Goal: Information Seeking & Learning: Stay updated

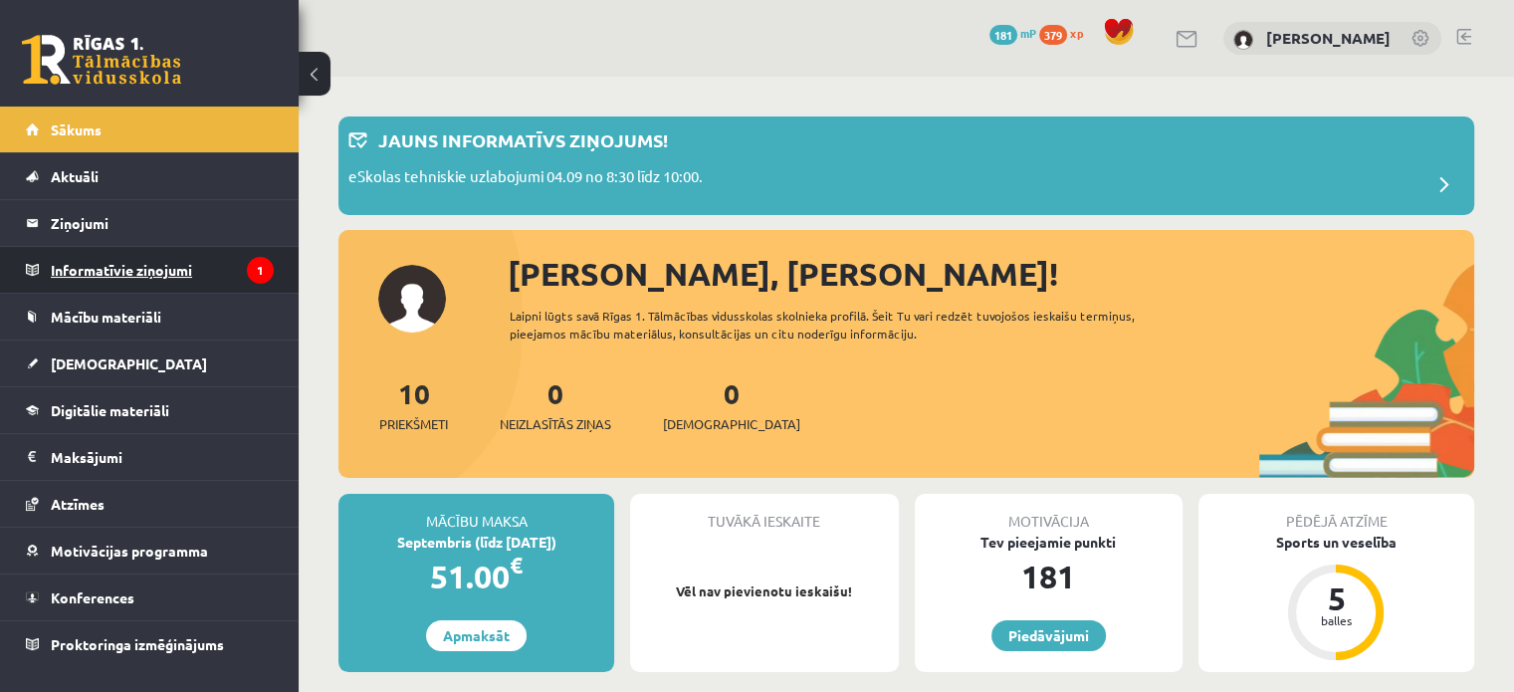
click at [151, 268] on legend "Informatīvie ziņojumi 1" at bounding box center [162, 270] width 223 height 46
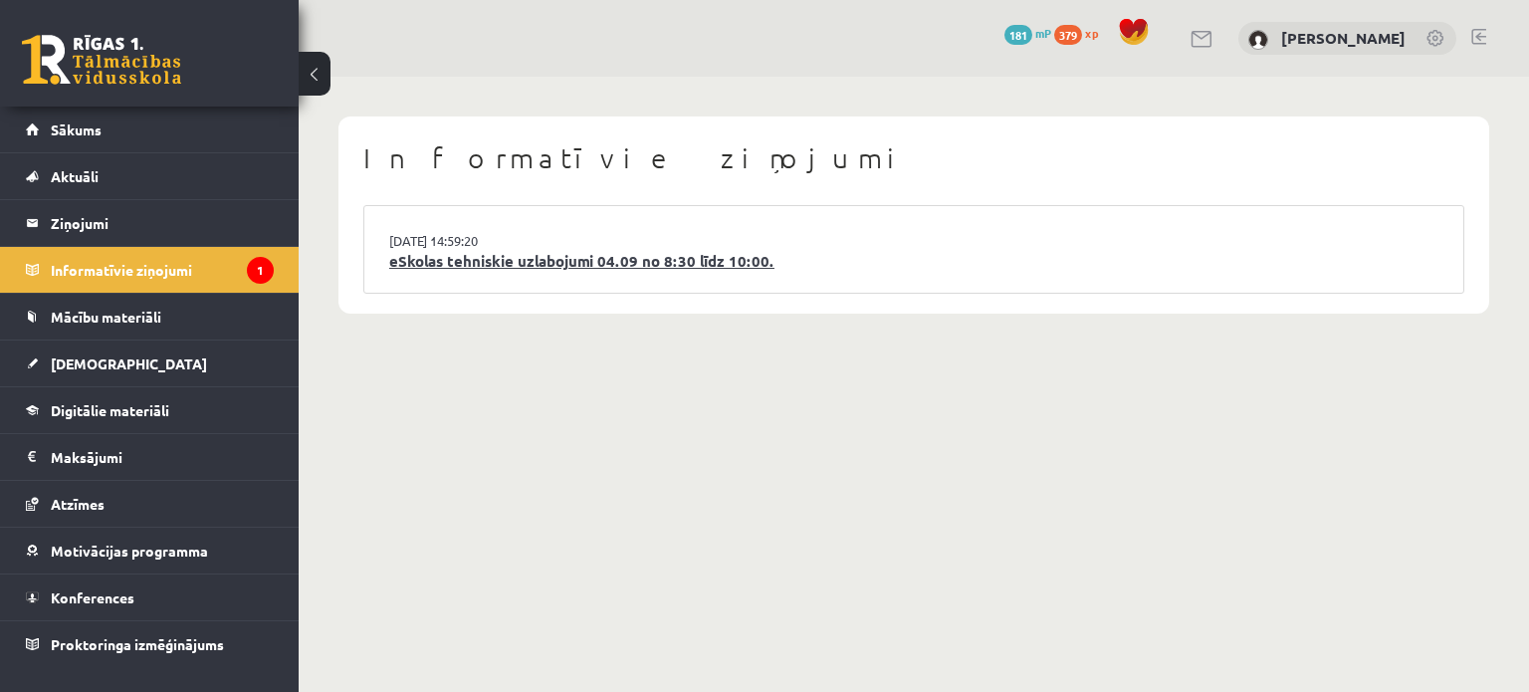
click at [553, 259] on link "eSkolas tehniskie uzlabojumi 04.09 no 8:30 līdz 10:00." at bounding box center [913, 261] width 1049 height 23
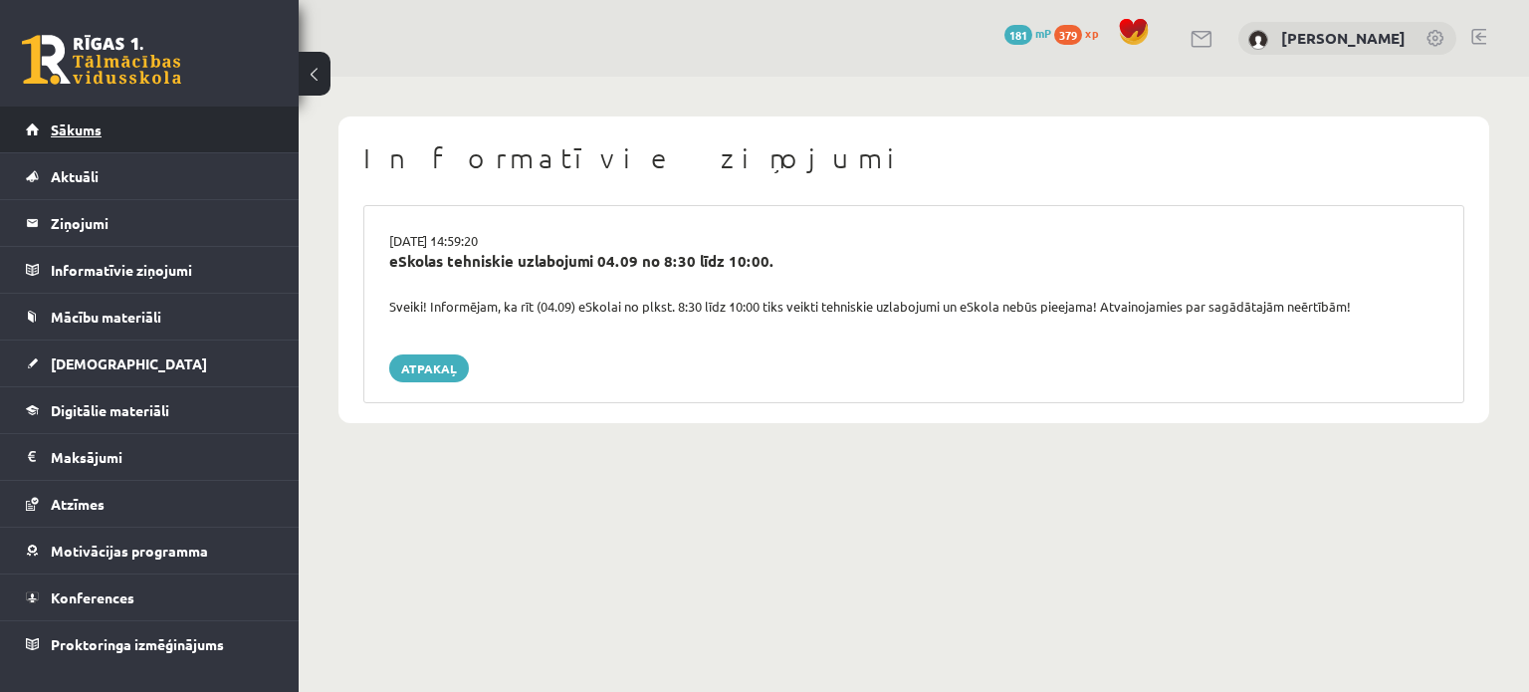
click at [80, 128] on span "Sākums" at bounding box center [76, 129] width 51 height 18
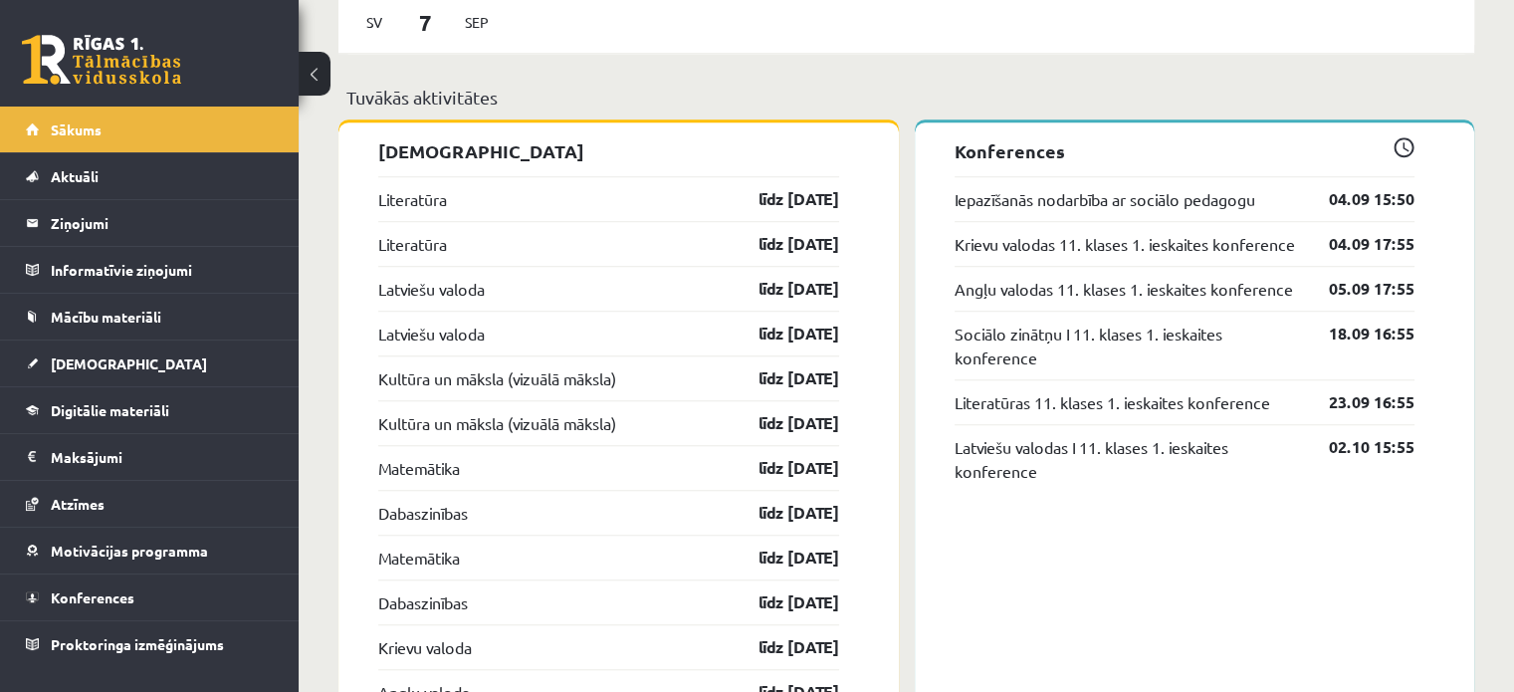
scroll to position [1540, 0]
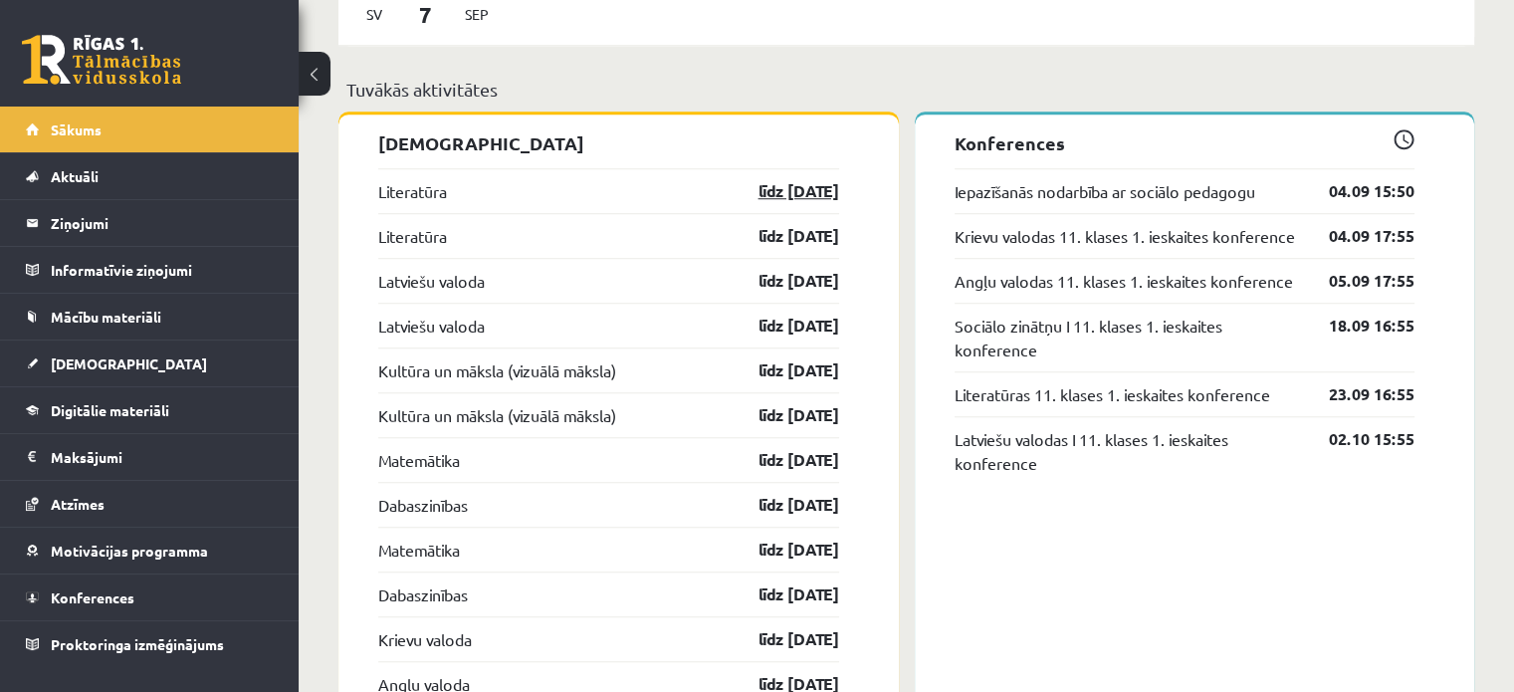
click at [794, 189] on link "līdz 30.09.25" at bounding box center [781, 191] width 115 height 24
